Goal: Task Accomplishment & Management: Complete application form

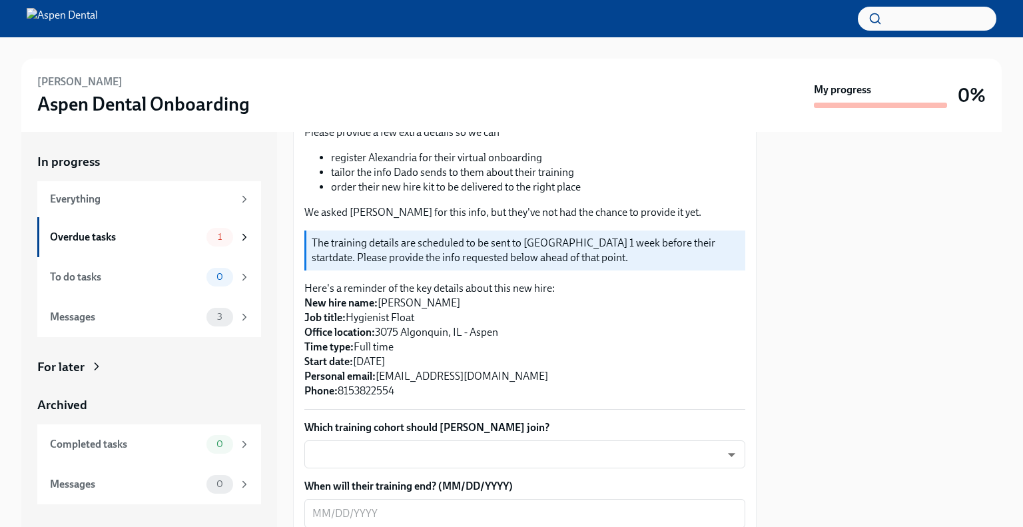
scroll to position [200, 0]
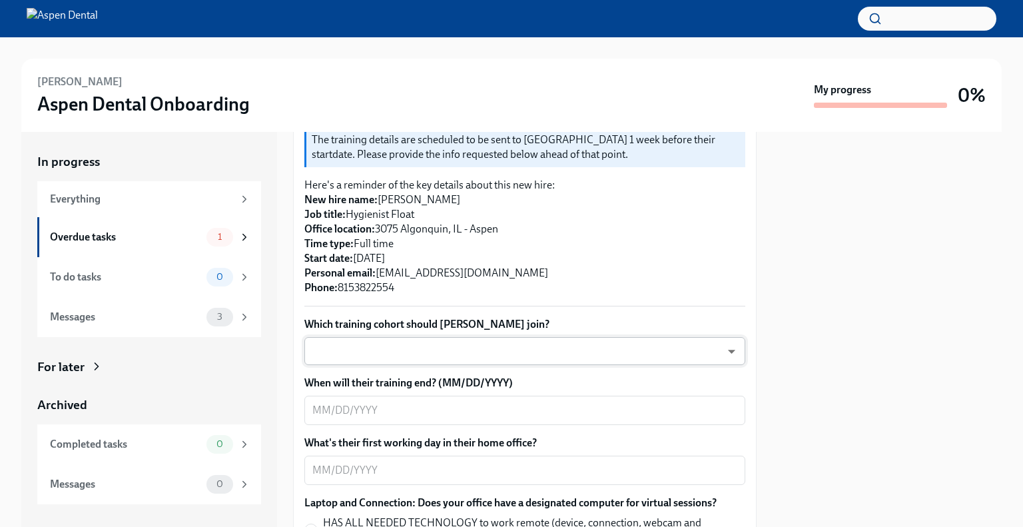
click at [429, 348] on body "[PERSON_NAME] Aspen Dental Onboarding My progress 0% In progress Everything Ove…" at bounding box center [511, 263] width 1023 height 527
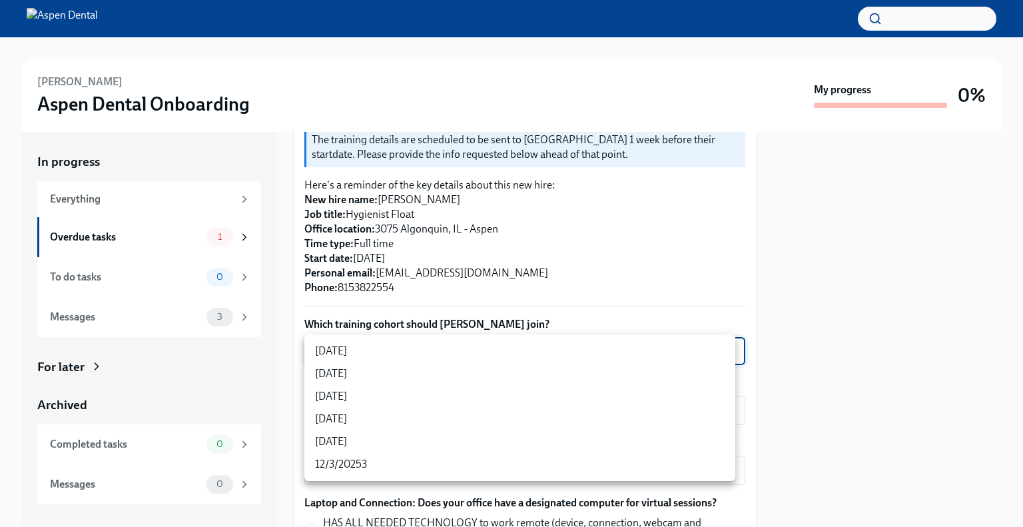
click at [410, 349] on li "[DATE]" at bounding box center [519, 351] width 431 height 23
type input "rtYPevC7n"
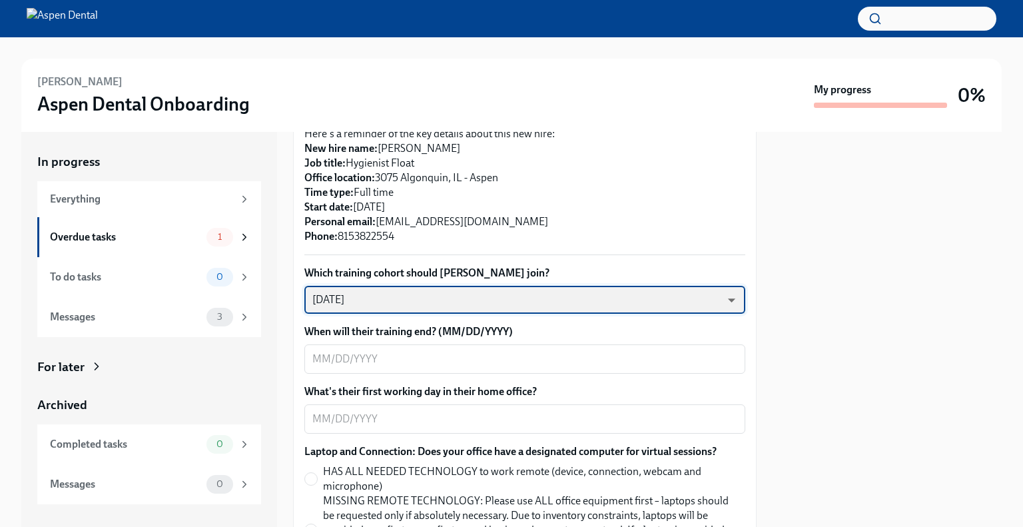
scroll to position [333, 0]
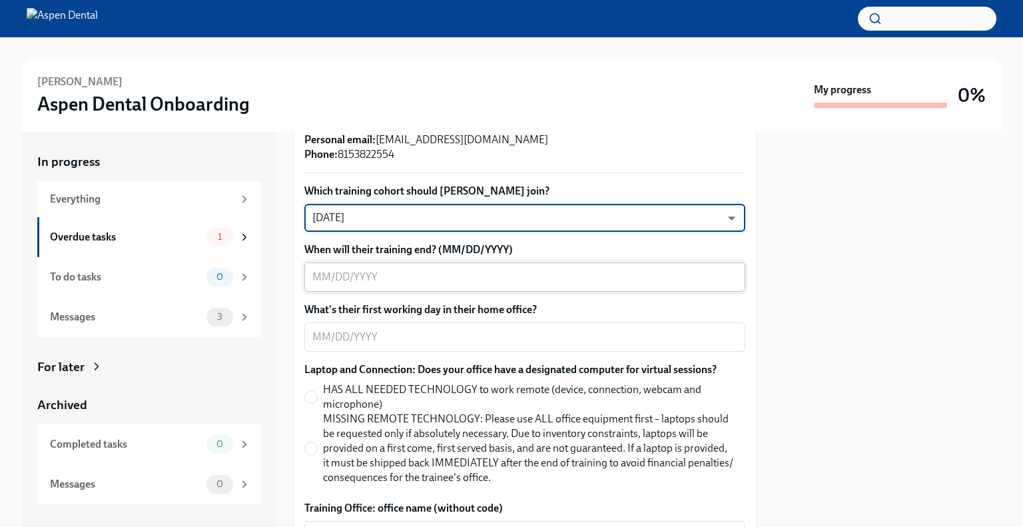
click at [521, 271] on textarea "When will their training end? (MM/DD/YYYY)" at bounding box center [524, 277] width 425 height 16
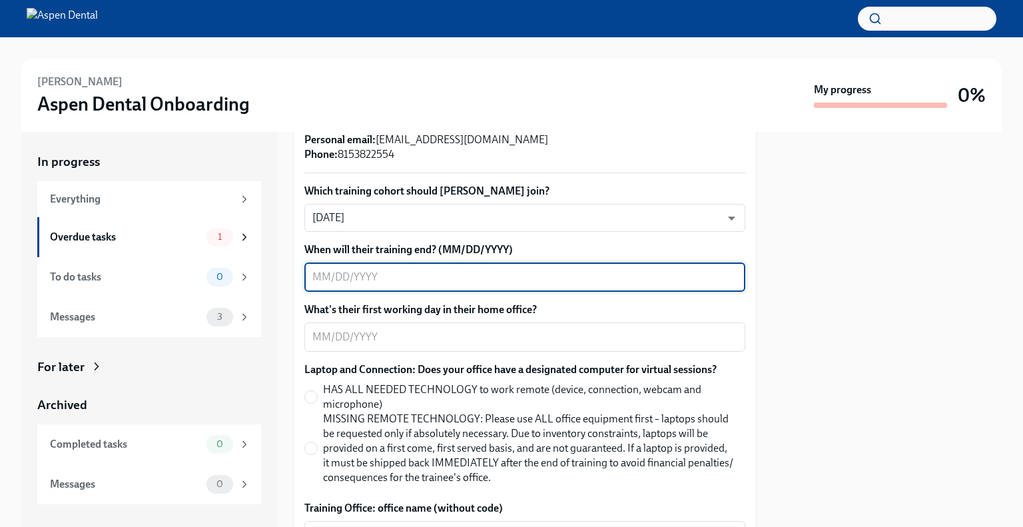
click at [520, 274] on textarea "When will their training end? (MM/DD/YYYY)" at bounding box center [524, 277] width 425 height 16
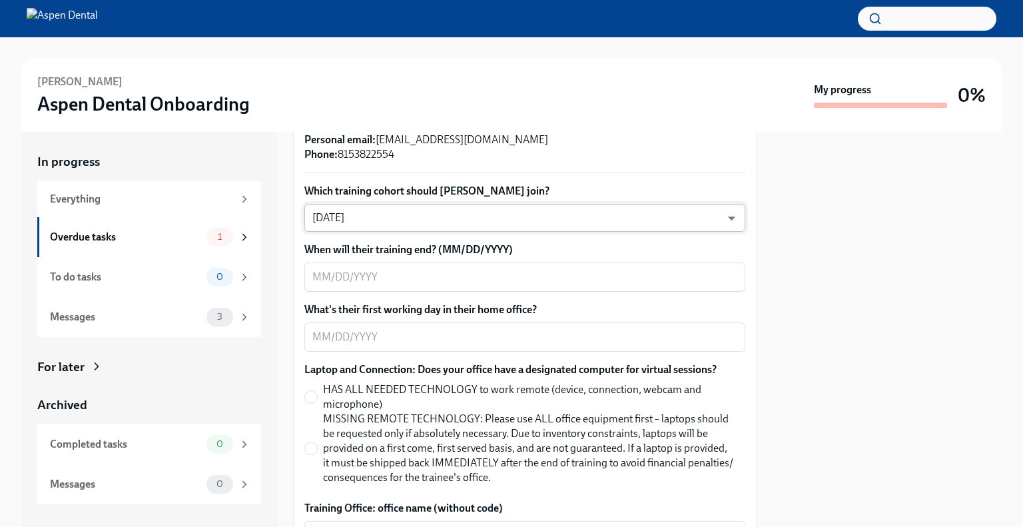
click at [386, 215] on body "[PERSON_NAME] Aspen Dental Onboarding My progress 0% In progress Everything Ove…" at bounding box center [511, 263] width 1023 height 527
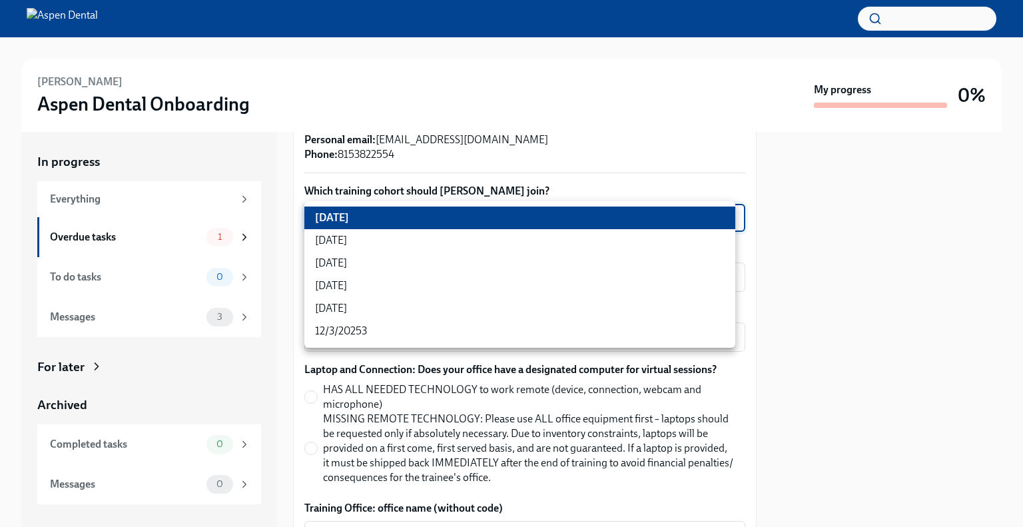
click at [524, 138] on div at bounding box center [511, 263] width 1023 height 527
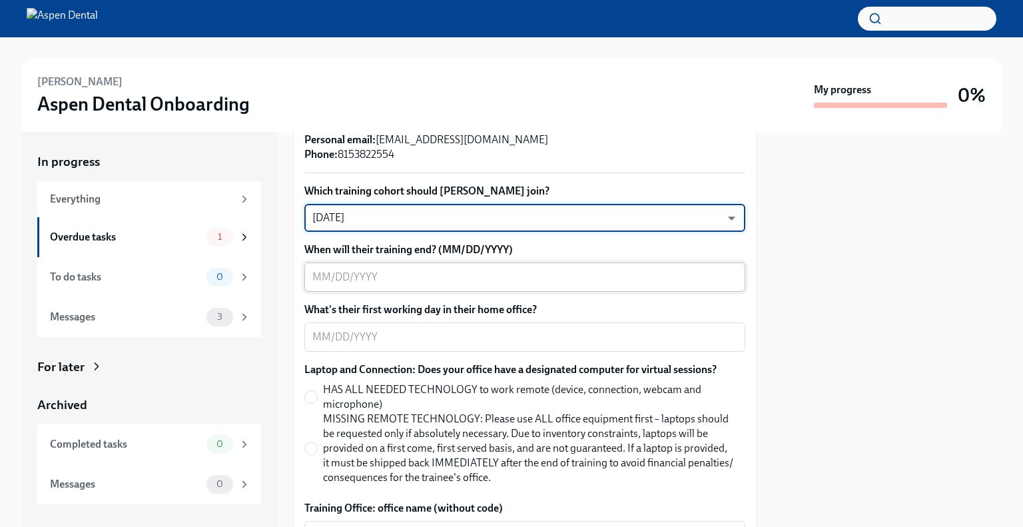
click at [439, 276] on textarea "When will their training end? (MM/DD/YYYY)" at bounding box center [524, 277] width 425 height 16
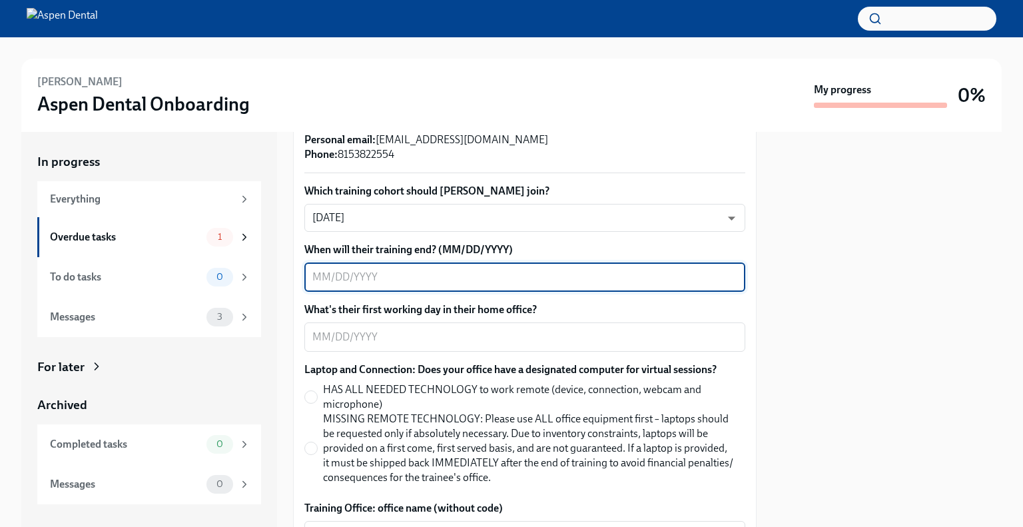
click at [598, 284] on textarea "When will their training end? (MM/DD/YYYY)" at bounding box center [524, 277] width 425 height 16
type textarea "[DATE]"
click at [452, 346] on div "x ​" at bounding box center [524, 336] width 441 height 29
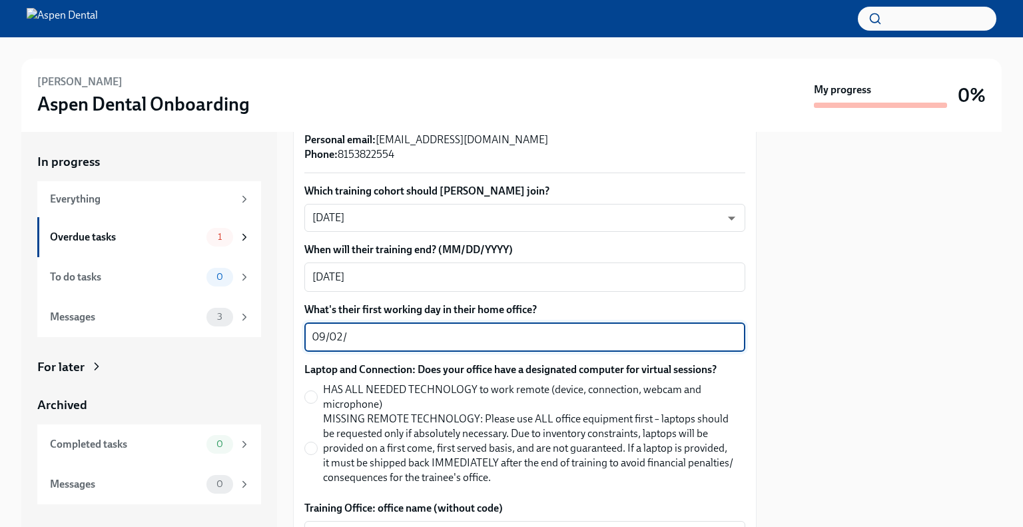
type textarea "09/02/"
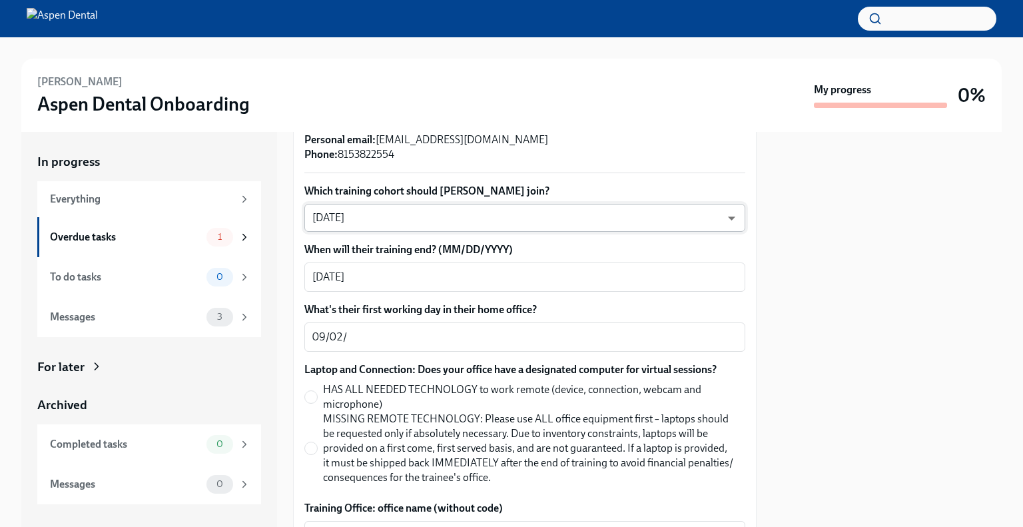
click at [335, 215] on body "[PERSON_NAME] Aspen Dental Onboarding My progress 0% In progress Everything Ove…" at bounding box center [511, 263] width 1023 height 527
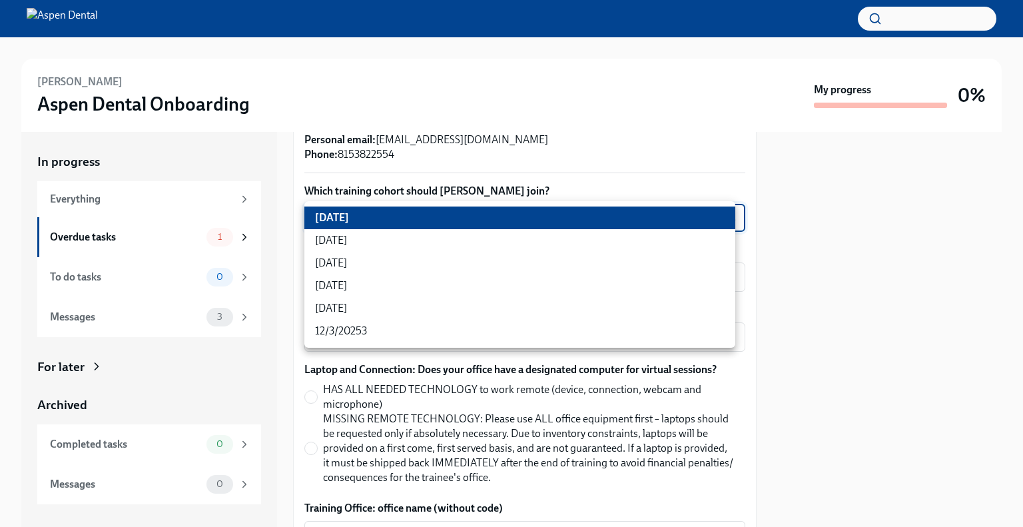
click at [953, 290] on div at bounding box center [511, 263] width 1023 height 527
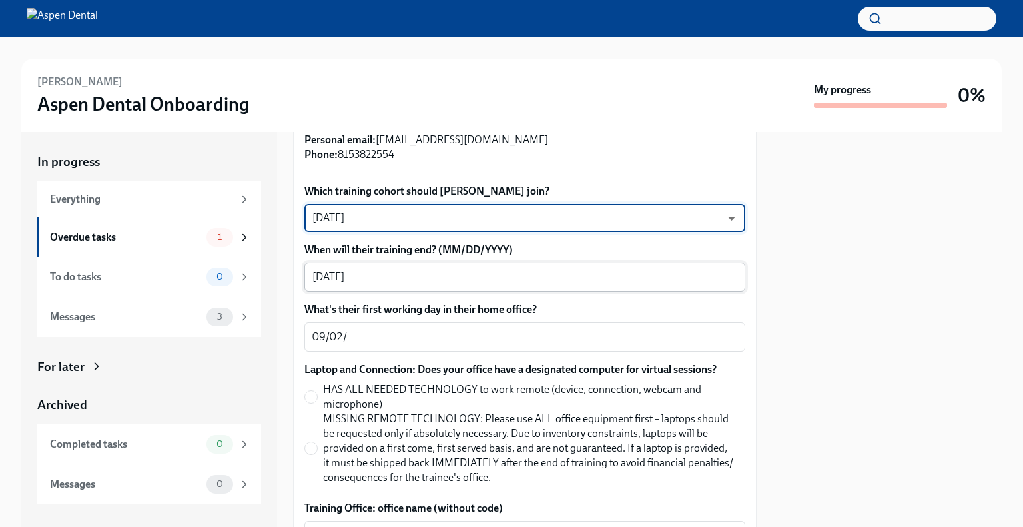
drag, startPoint x: 410, startPoint y: 260, endPoint x: 414, endPoint y: 268, distance: 9.5
click at [410, 260] on div "When will their training end? (MM/DD/YYYY) [DATE] x ​" at bounding box center [524, 266] width 441 height 49
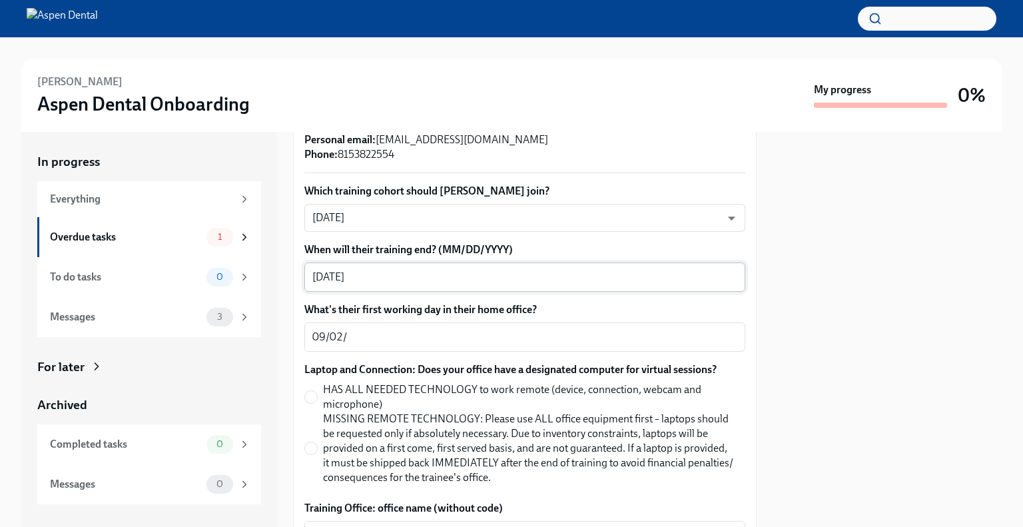
click at [414, 269] on textarea "[DATE]" at bounding box center [524, 277] width 425 height 16
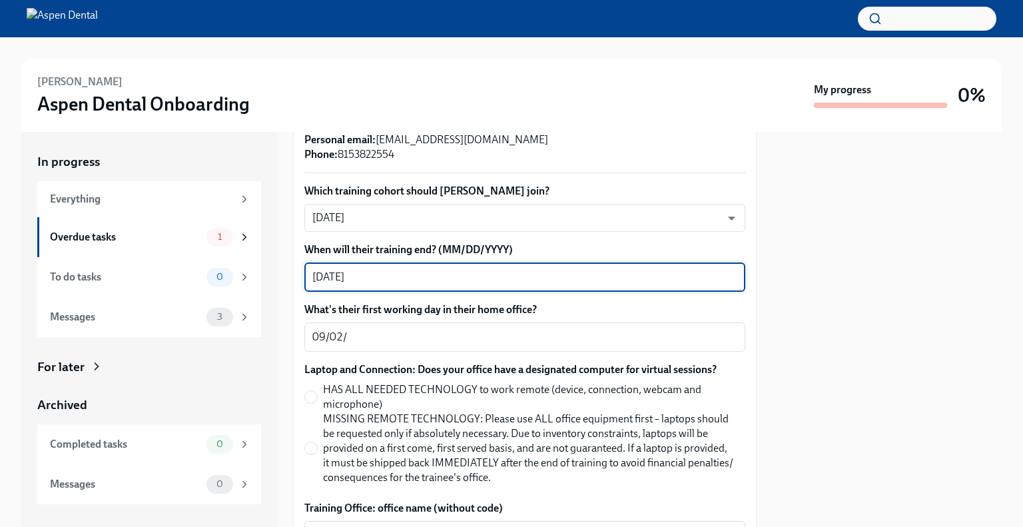
click at [412, 269] on textarea "[DATE]" at bounding box center [524, 277] width 425 height 16
drag, startPoint x: 410, startPoint y: 269, endPoint x: 401, endPoint y: 268, distance: 8.8
click at [408, 270] on textarea "[DATE]" at bounding box center [524, 277] width 425 height 16
type textarea "[DATE]"
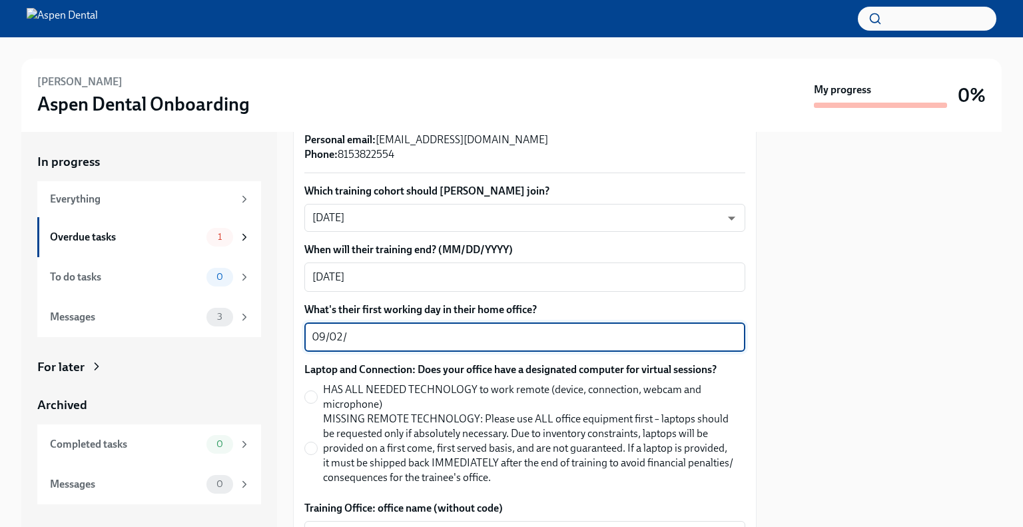
click at [340, 337] on textarea "09/02/" at bounding box center [524, 337] width 425 height 16
click at [373, 331] on textarea "09/08/" at bounding box center [524, 337] width 425 height 16
type textarea "[DATE]"
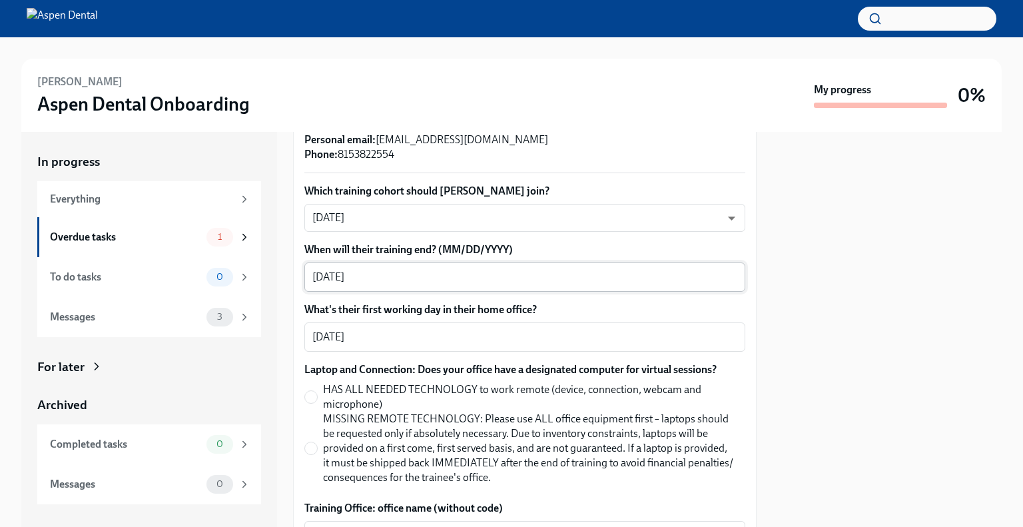
click at [339, 272] on textarea "[DATE]" at bounding box center [524, 277] width 425 height 16
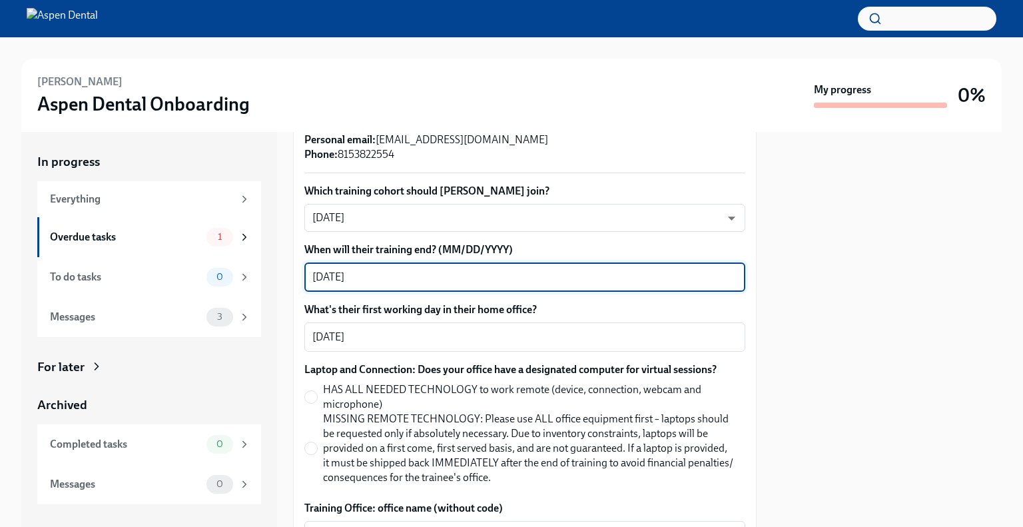
type textarea "[DATE]"
click at [607, 406] on span "HAS ALL NEEDED TECHNOLOGY to work remote (device, connection, webcam and microp…" at bounding box center [529, 396] width 412 height 29
click at [317, 403] on input "HAS ALL NEEDED TECHNOLOGY to work remote (device, connection, webcam and microp…" at bounding box center [311, 397] width 12 height 12
radio input "true"
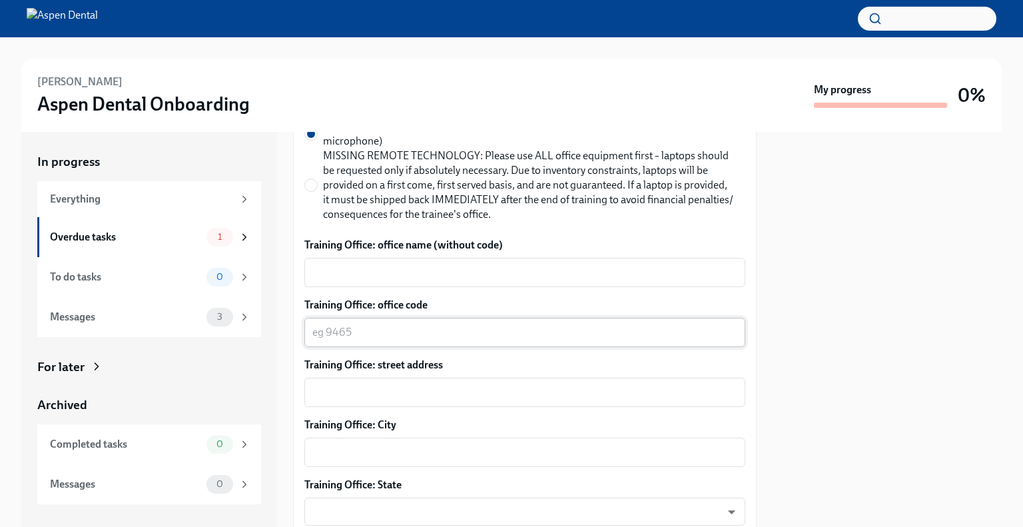
scroll to position [666, 0]
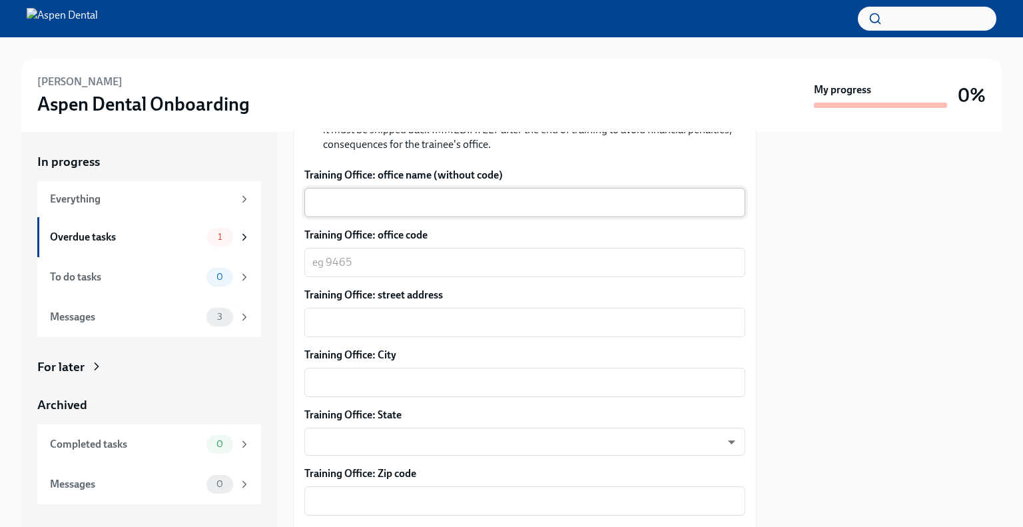
click at [404, 207] on textarea "Training Office: office name (without code)" at bounding box center [524, 202] width 425 height 16
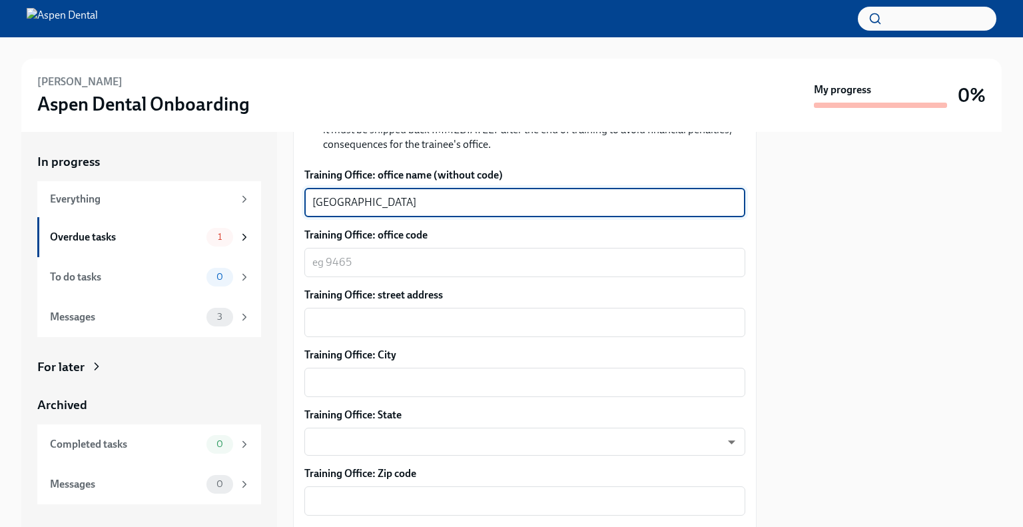
type textarea "[GEOGRAPHIC_DATA]"
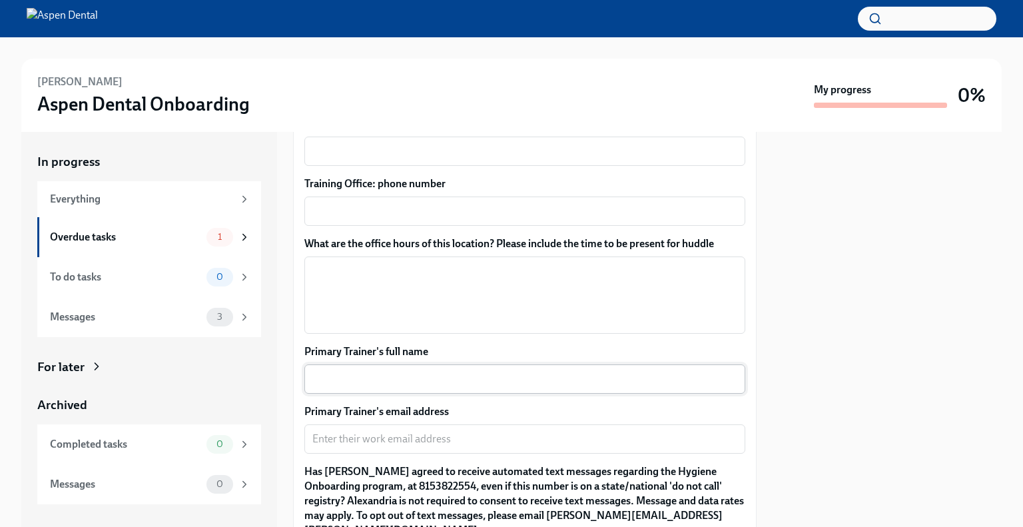
scroll to position [1132, 0]
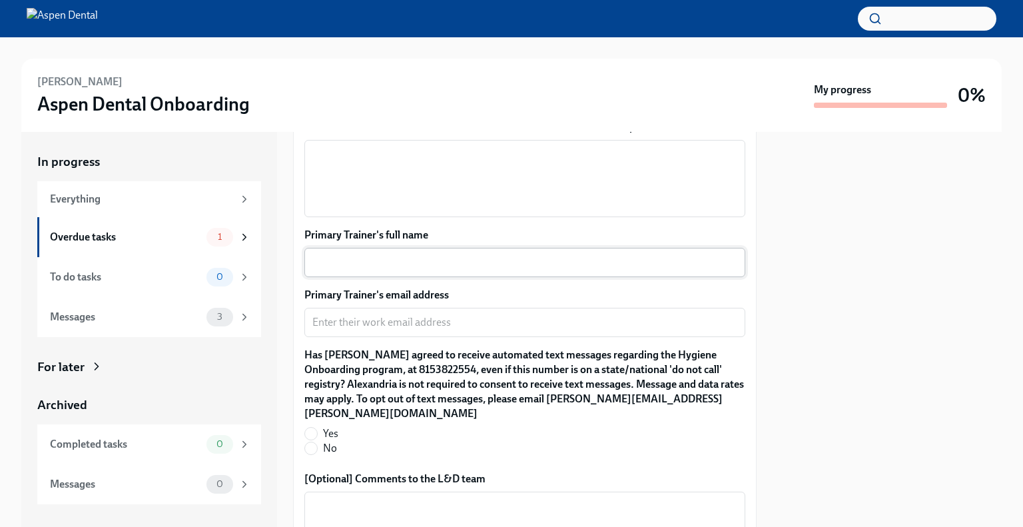
type textarea "4107"
click at [436, 258] on textarea "Primary Trainer's full name" at bounding box center [524, 262] width 425 height 16
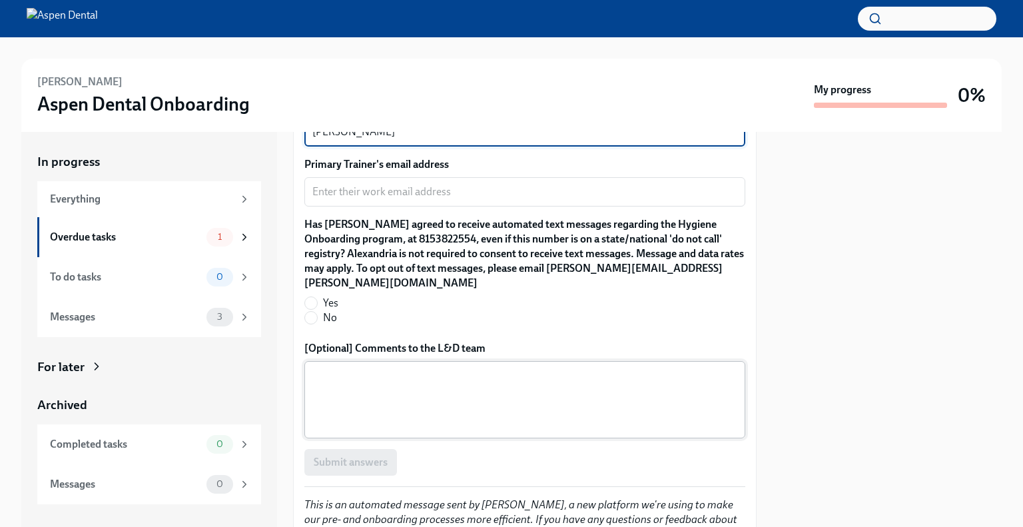
scroll to position [1316, 0]
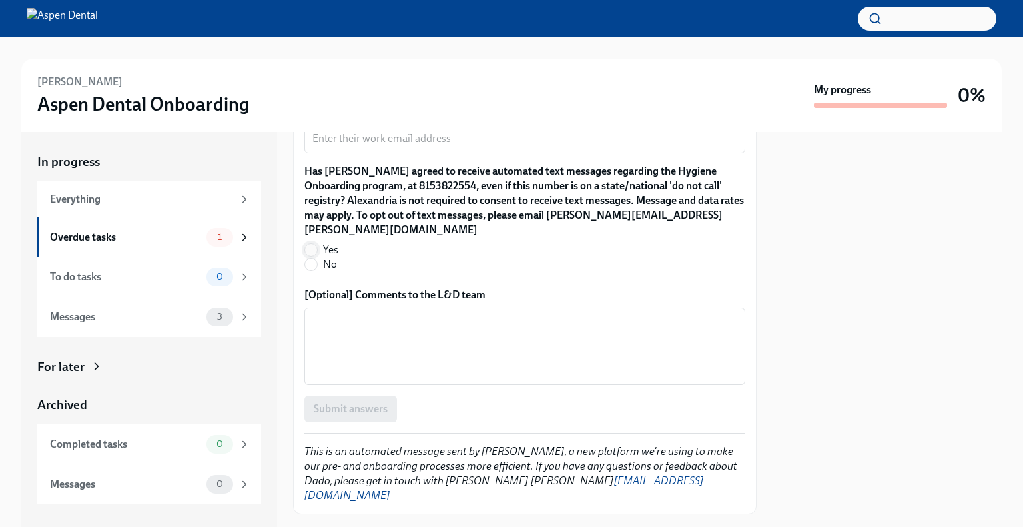
type textarea "[PERSON_NAME]"
click at [310, 244] on input "Yes" at bounding box center [311, 250] width 12 height 12
radio input "true"
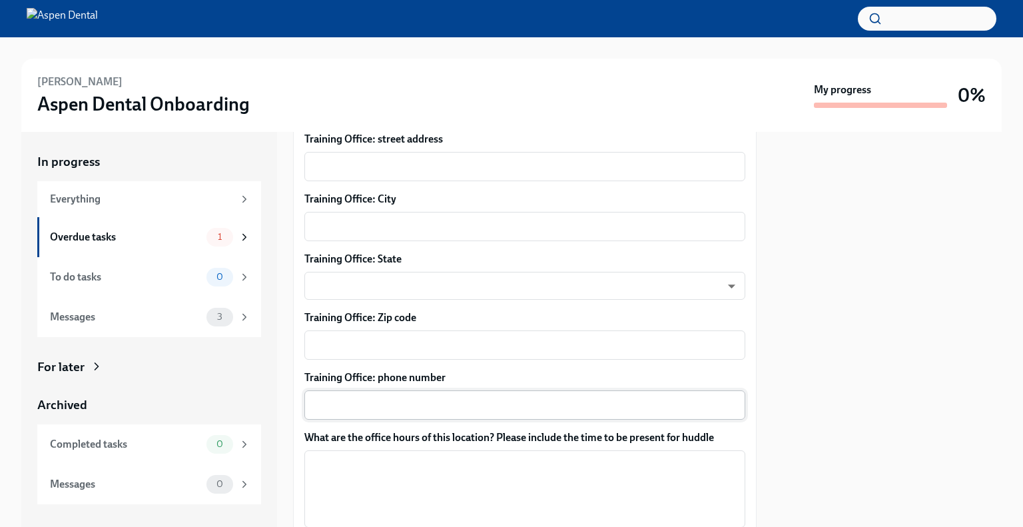
scroll to position [717, 0]
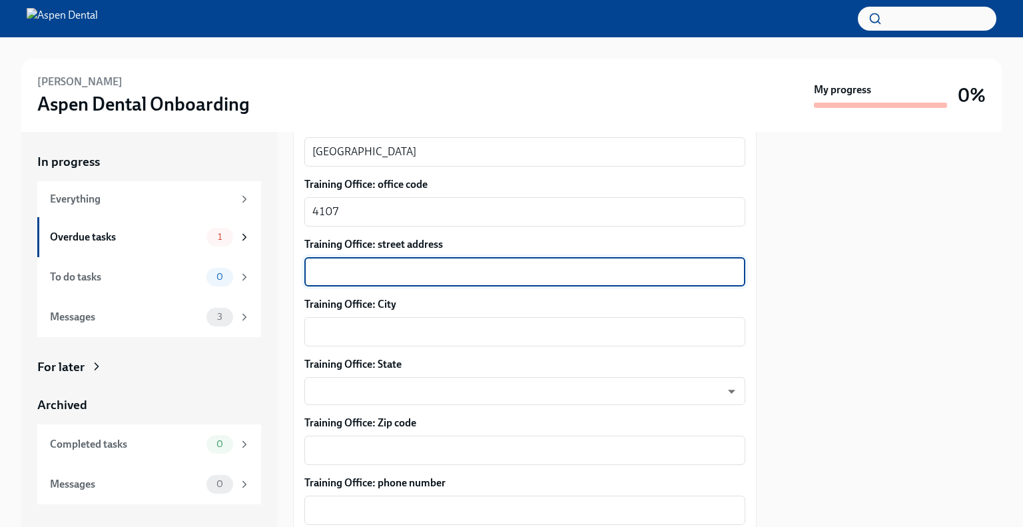
click at [376, 271] on textarea "Training Office: street address" at bounding box center [524, 272] width 425 height 16
type textarea "[STREET_ADDRESS]"
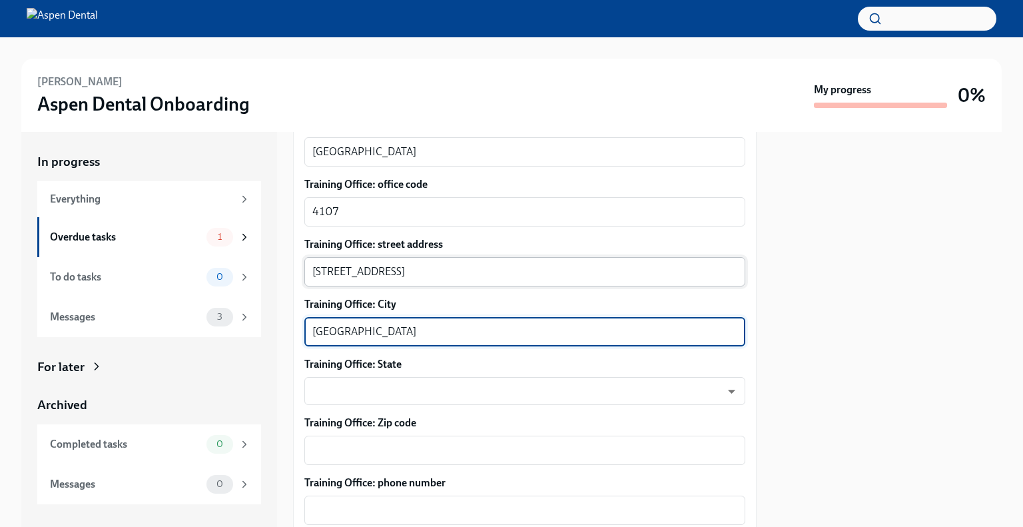
type textarea "[GEOGRAPHIC_DATA]"
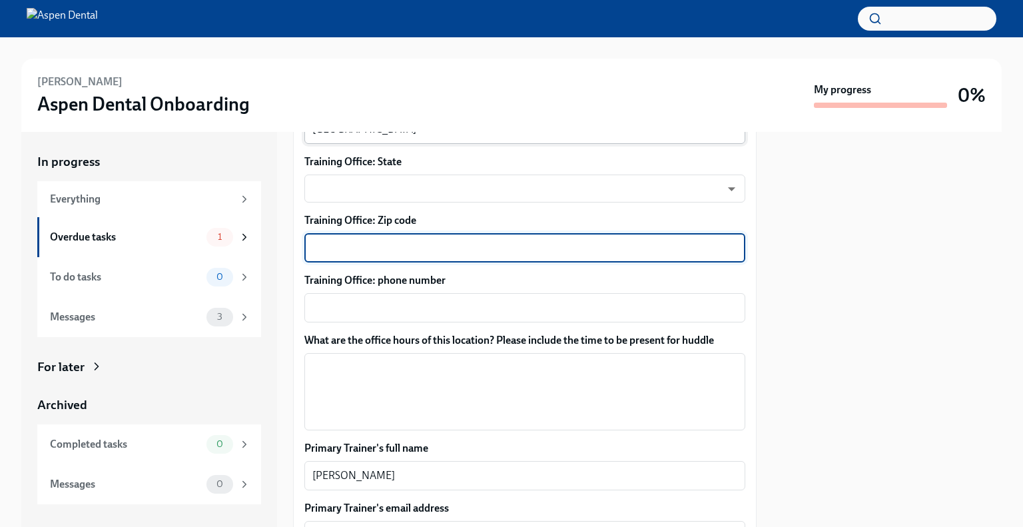
scroll to position [850, 0]
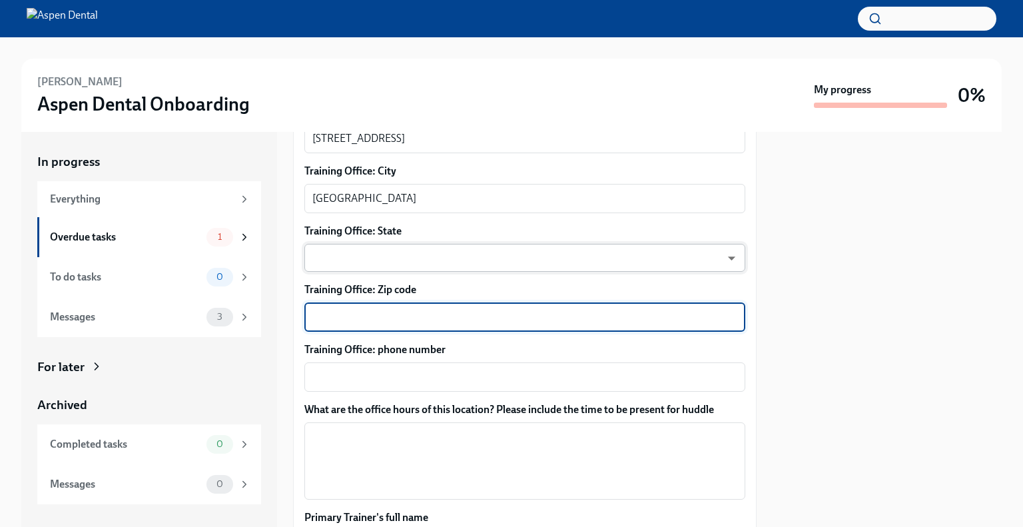
click at [413, 256] on body "[PERSON_NAME] Aspen Dental Onboarding My progress 0% In progress Everything Ove…" at bounding box center [511, 263] width 1023 height 527
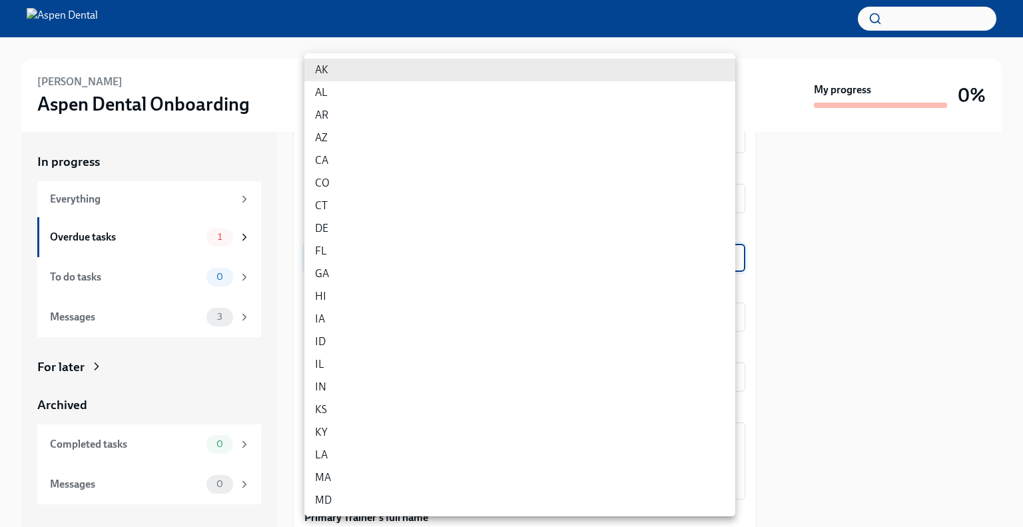
click at [336, 363] on li "IL" at bounding box center [519, 364] width 431 height 23
type input "0JH1U6C2e"
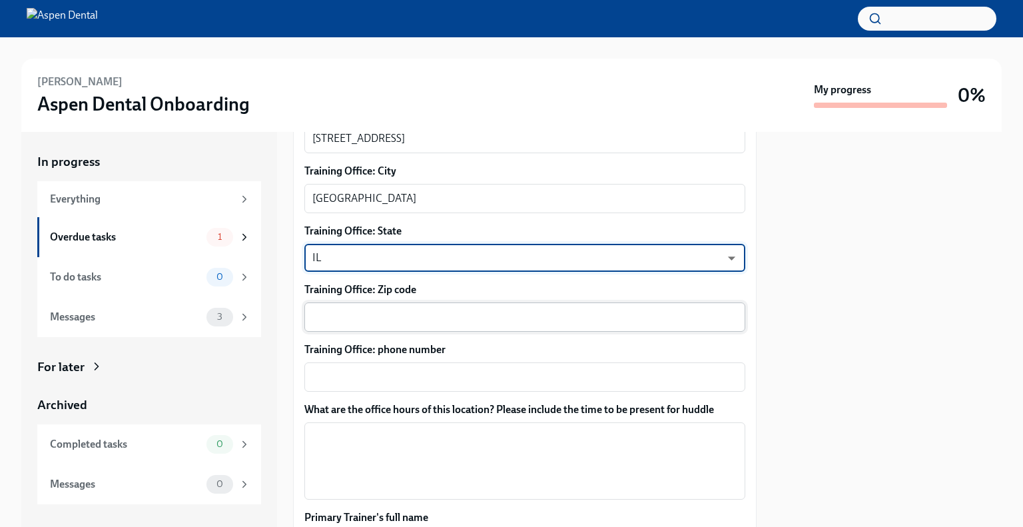
click at [366, 311] on textarea "Training Office: Zip code" at bounding box center [524, 317] width 425 height 16
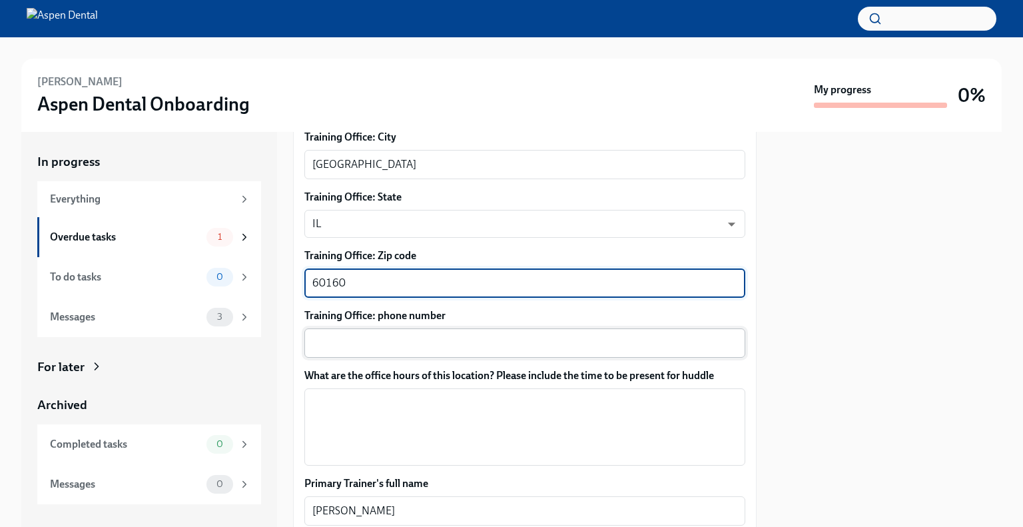
scroll to position [916, 0]
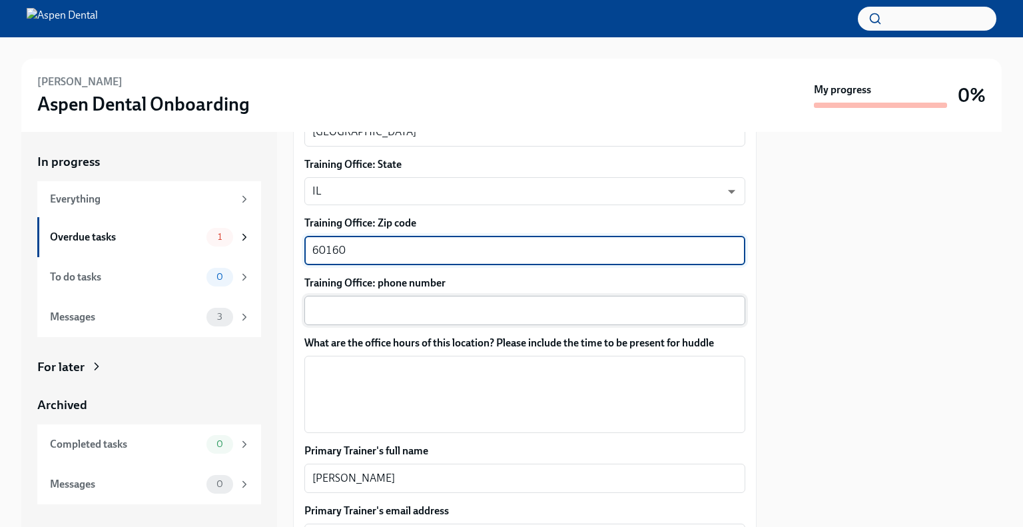
type textarea "60160"
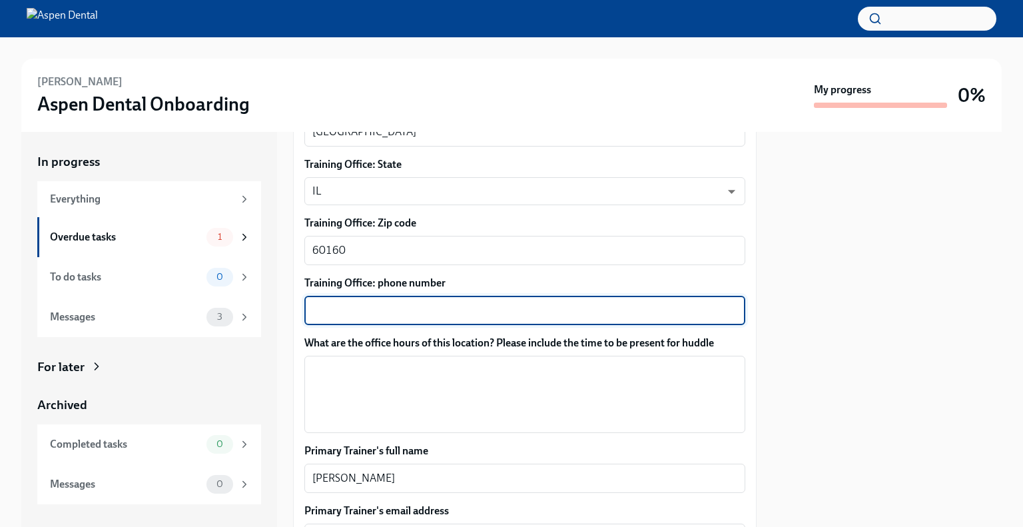
drag, startPoint x: 386, startPoint y: 302, endPoint x: 340, endPoint y: 48, distance: 258.5
click at [386, 301] on div "x ​" at bounding box center [524, 310] width 441 height 29
paste textarea "[PHONE_NUMBER]"
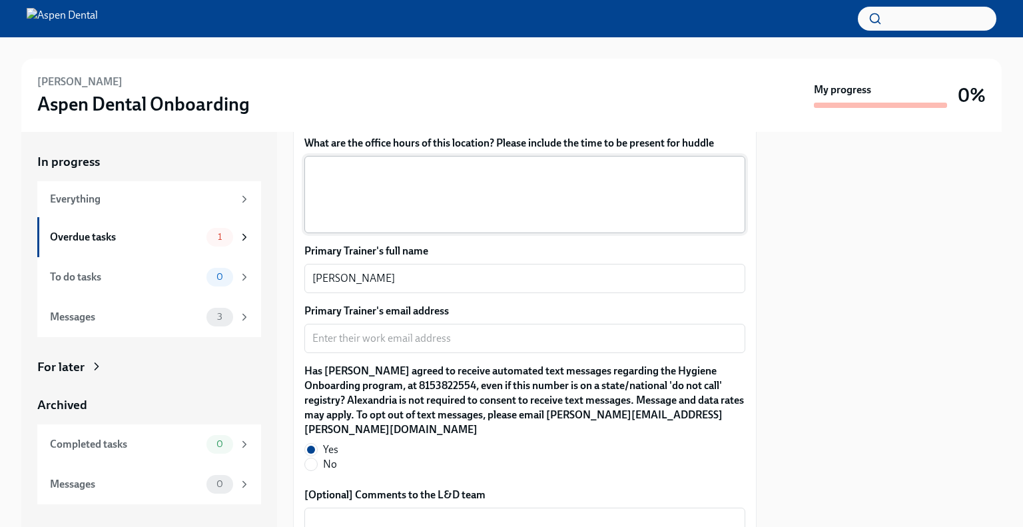
type textarea "[PHONE_NUMBER]"
click at [528, 188] on textarea "What are the office hours of this location? Please include the time to be prese…" at bounding box center [524, 195] width 425 height 64
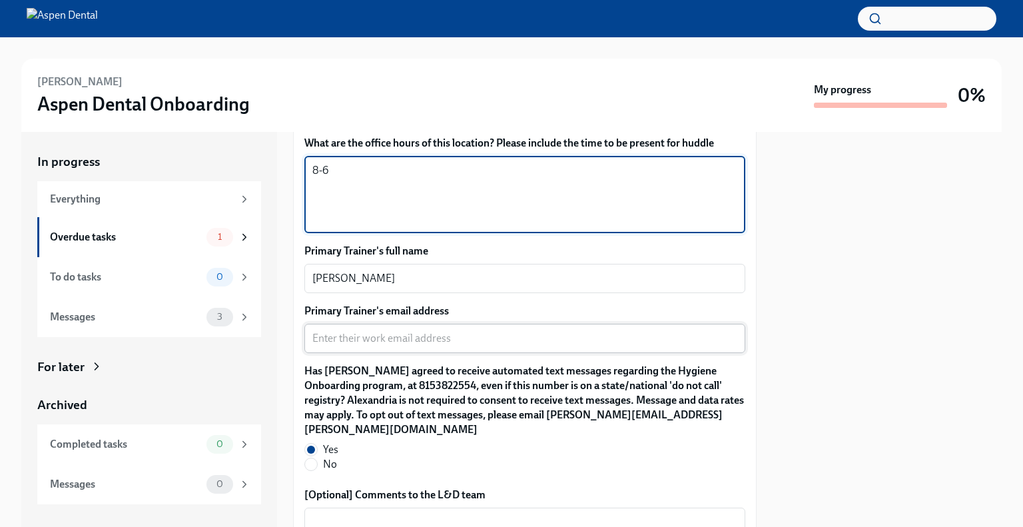
type textarea "8-6"
click at [437, 344] on textarea "Primary Trainer's email address" at bounding box center [524, 338] width 425 height 16
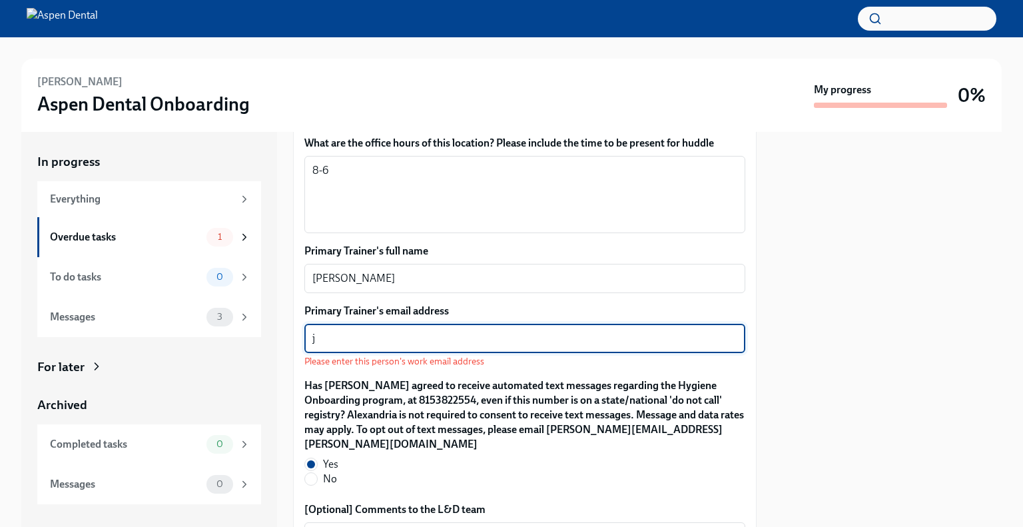
type textarea "j"
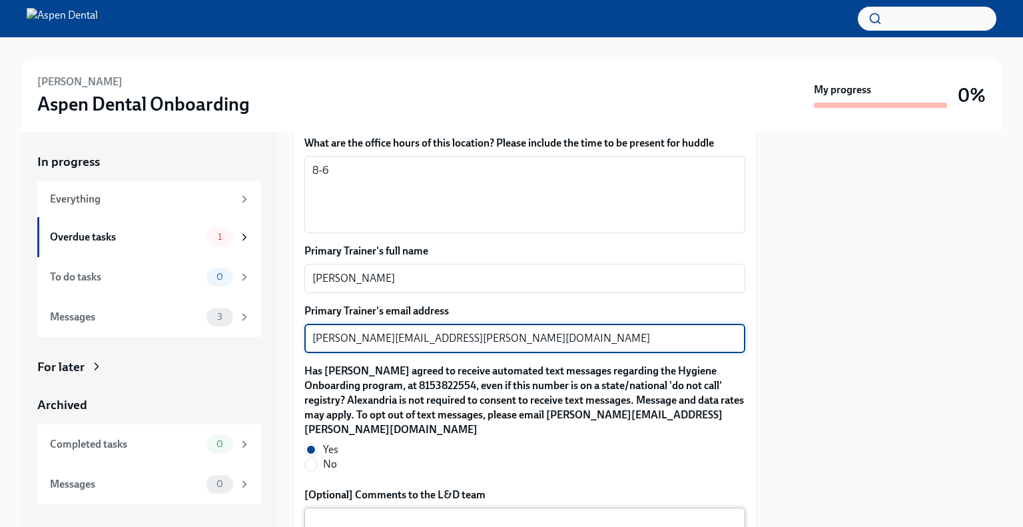
scroll to position [1316, 0]
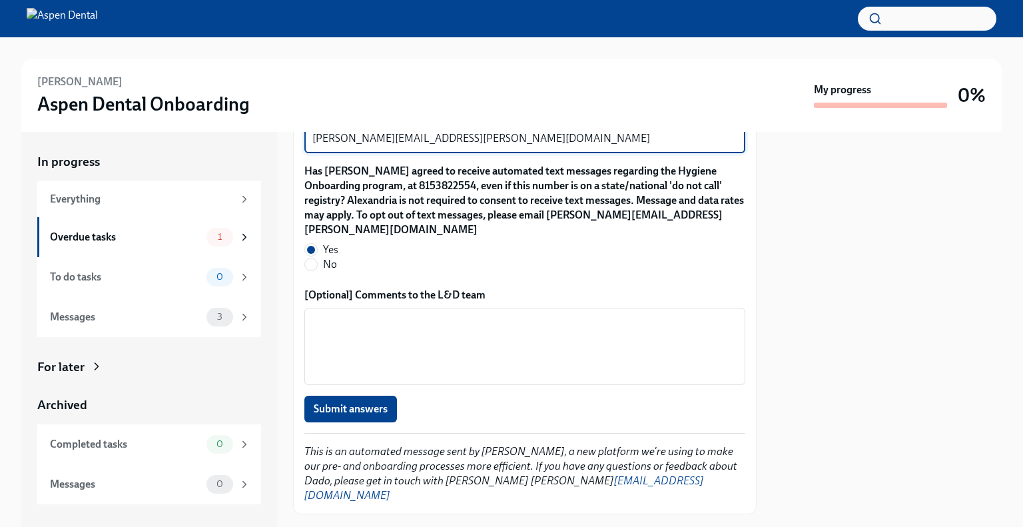
type textarea "[PERSON_NAME][EMAIL_ADDRESS][PERSON_NAME][DOMAIN_NAME]"
click at [365, 396] on button "Submit answers" at bounding box center [350, 409] width 93 height 27
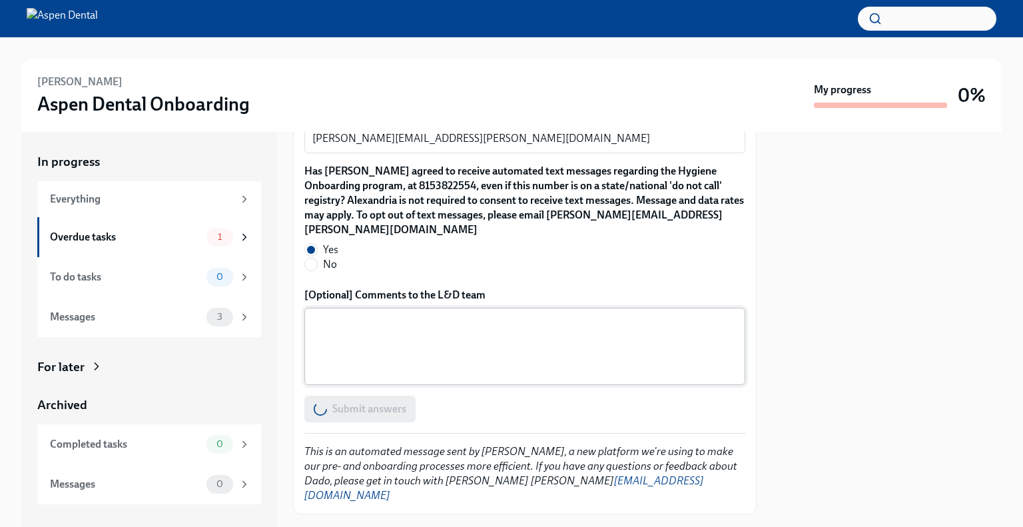
click at [466, 318] on textarea "[Optional] Comments to the L&D team" at bounding box center [524, 346] width 425 height 64
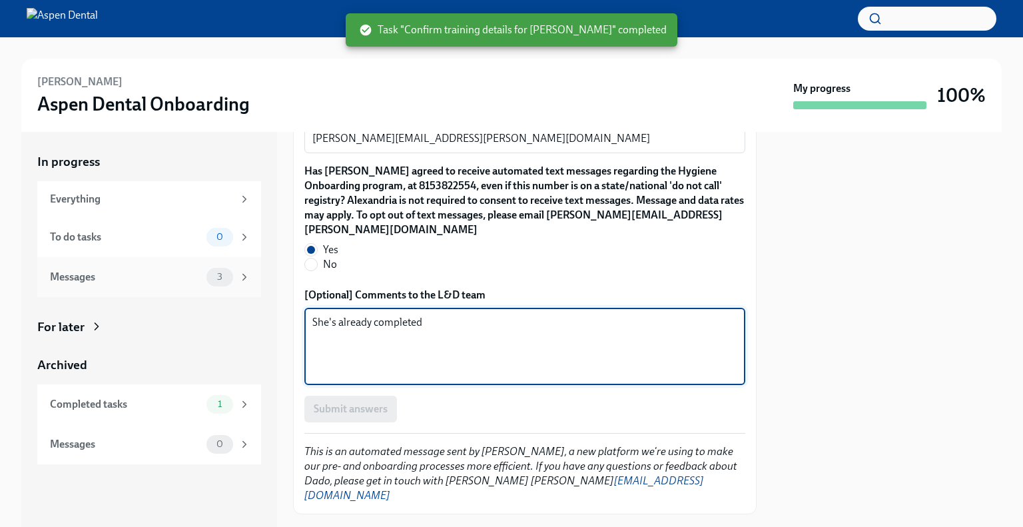
type textarea "She's already completed"
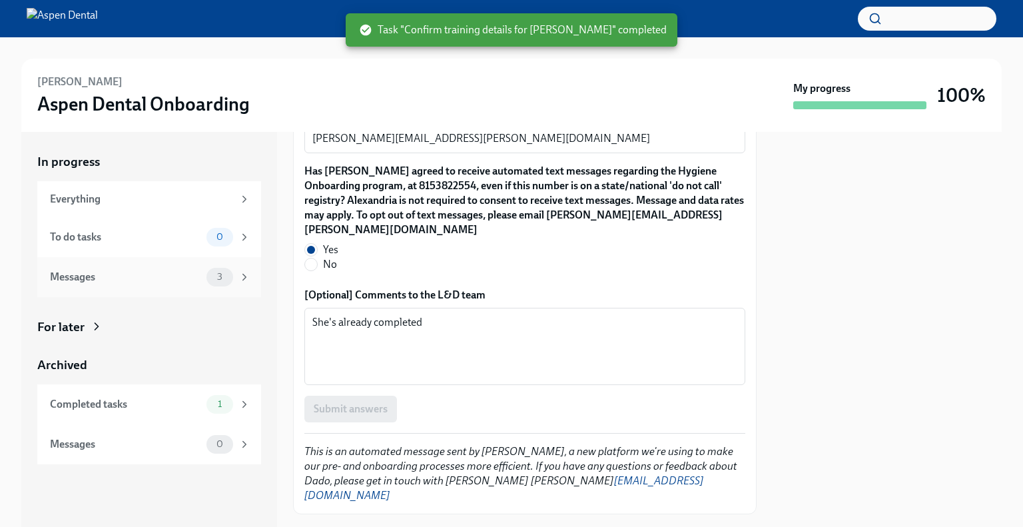
click at [136, 270] on div "Messages" at bounding box center [125, 277] width 151 height 15
